Goal: Task Accomplishment & Management: Manage account settings

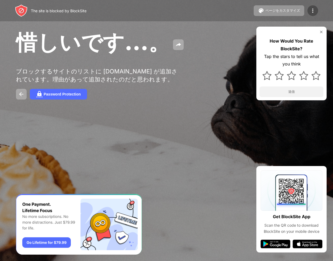
click at [315, 11] on img at bounding box center [312, 10] width 6 height 6
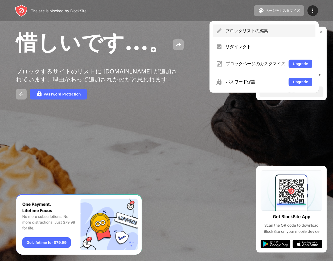
click at [255, 26] on div "ブロックリストの編集" at bounding box center [264, 30] width 103 height 13
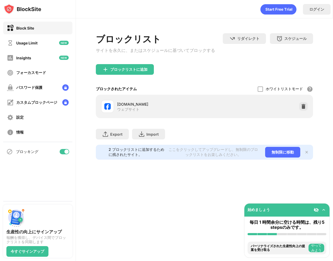
click at [304, 104] on div "facebook.com ウェブサイト" at bounding box center [204, 106] width 211 height 17
click at [303, 108] on img at bounding box center [303, 106] width 5 height 5
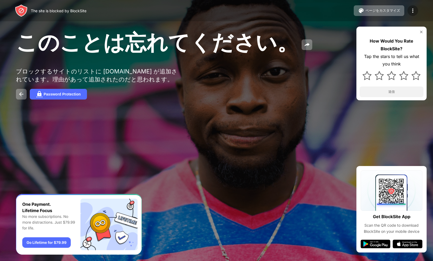
click at [409, 14] on div at bounding box center [413, 10] width 11 height 11
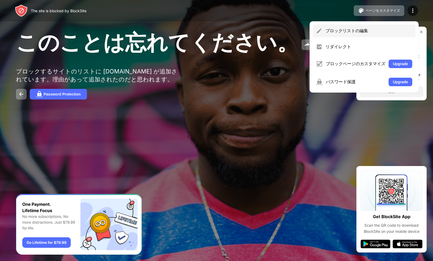
click at [355, 36] on div "ブロックリストの編集" at bounding box center [364, 30] width 103 height 13
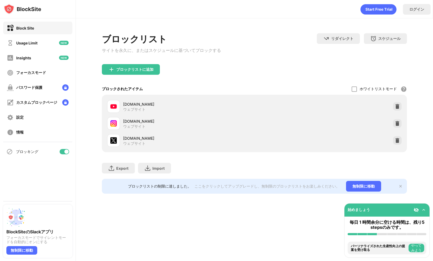
click at [398, 138] on div "x.com ウェブサイト" at bounding box center [254, 140] width 299 height 17
click at [398, 141] on img at bounding box center [397, 140] width 5 height 5
